Goal: Navigation & Orientation: Find specific page/section

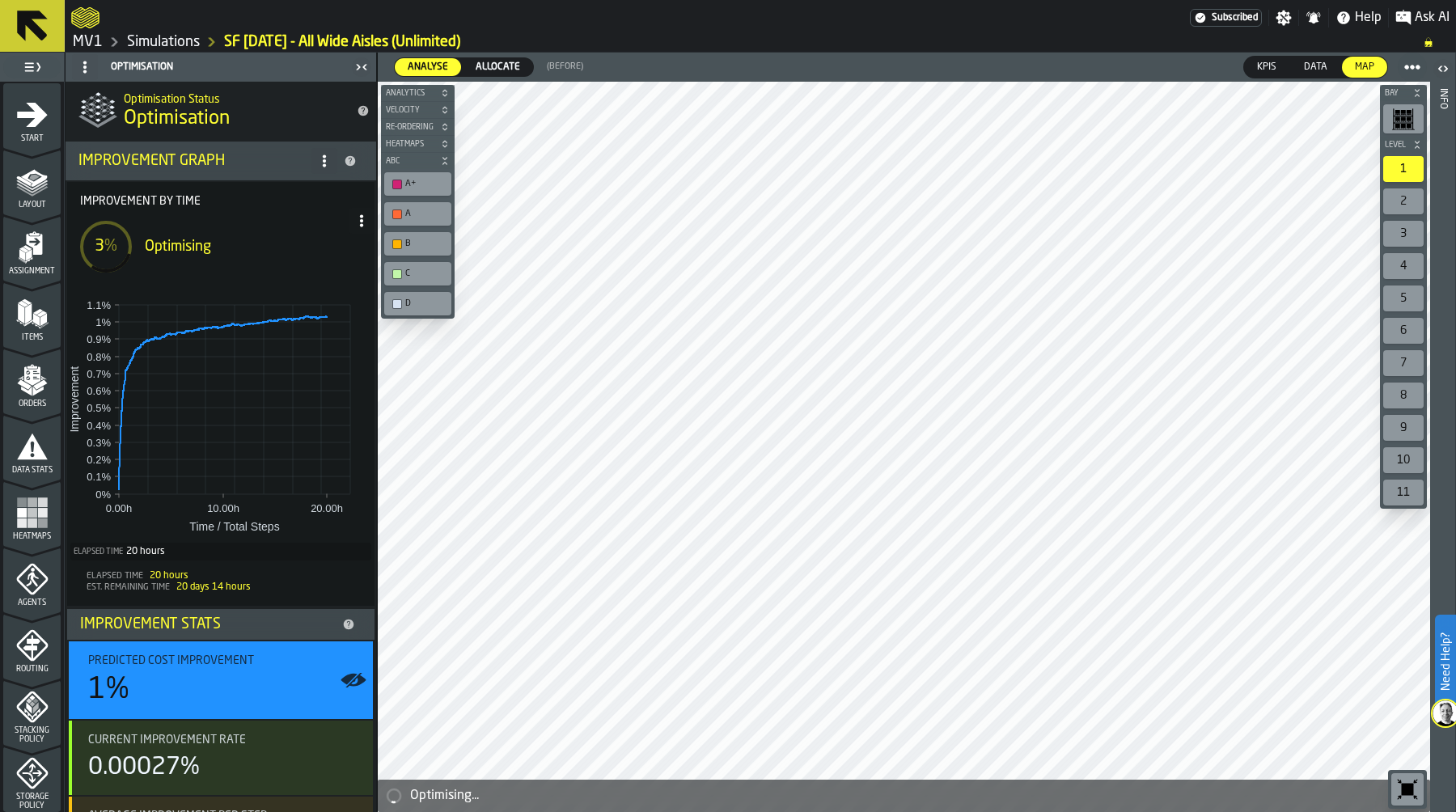
scroll to position [319, 0]
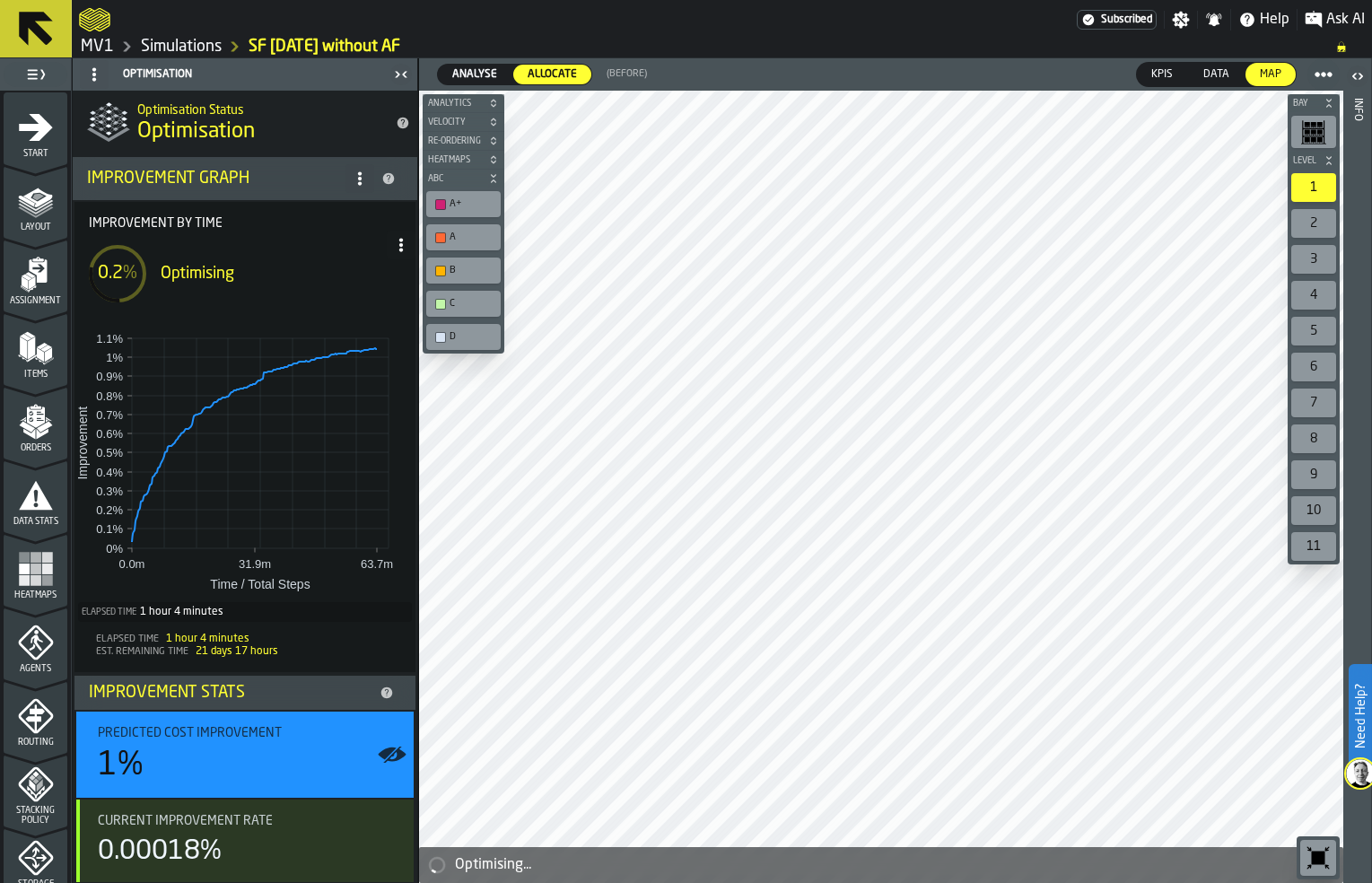
scroll to position [469, 0]
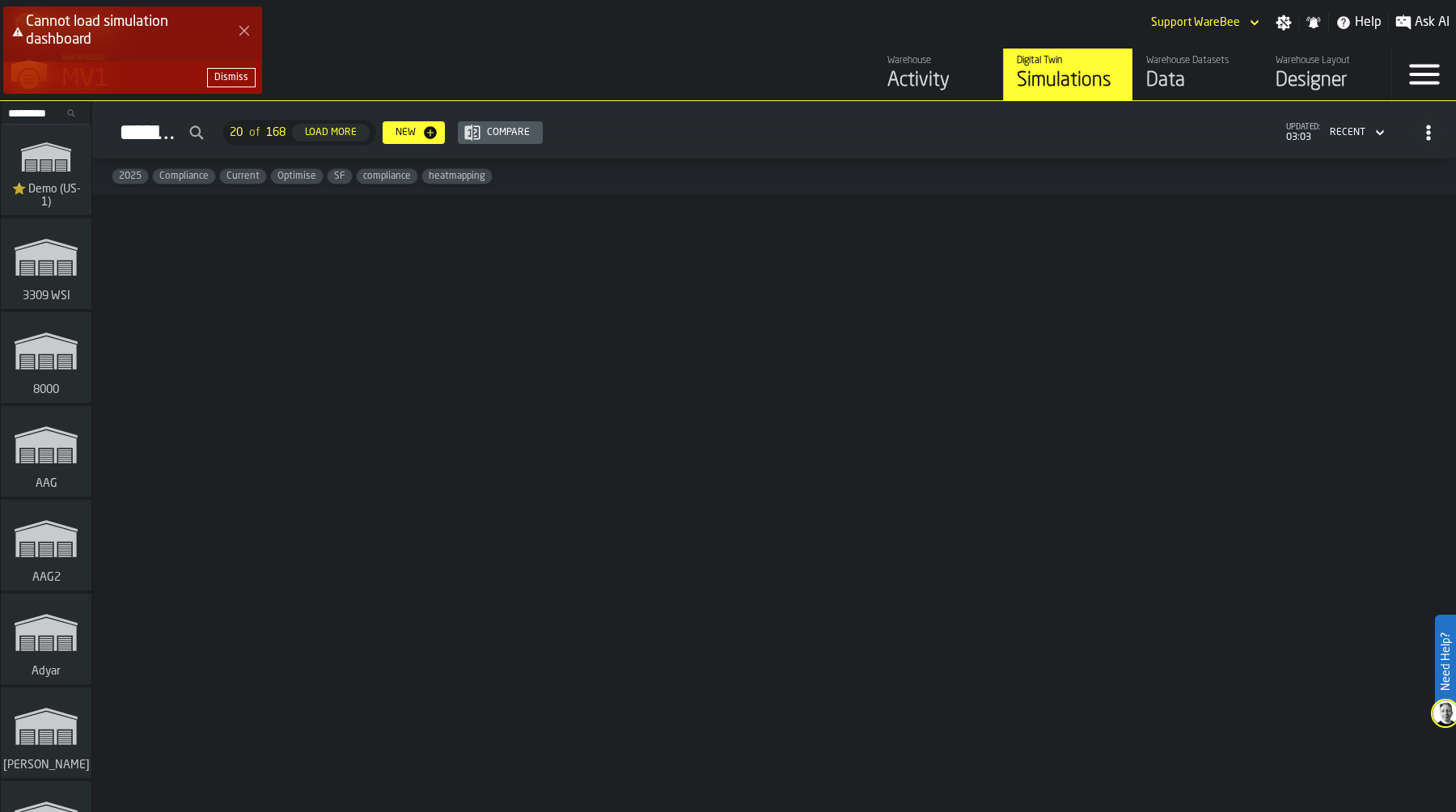
click at [250, 25] on icon "Close Error" at bounding box center [245, 30] width 13 height 13
